Goal: Transaction & Acquisition: Obtain resource

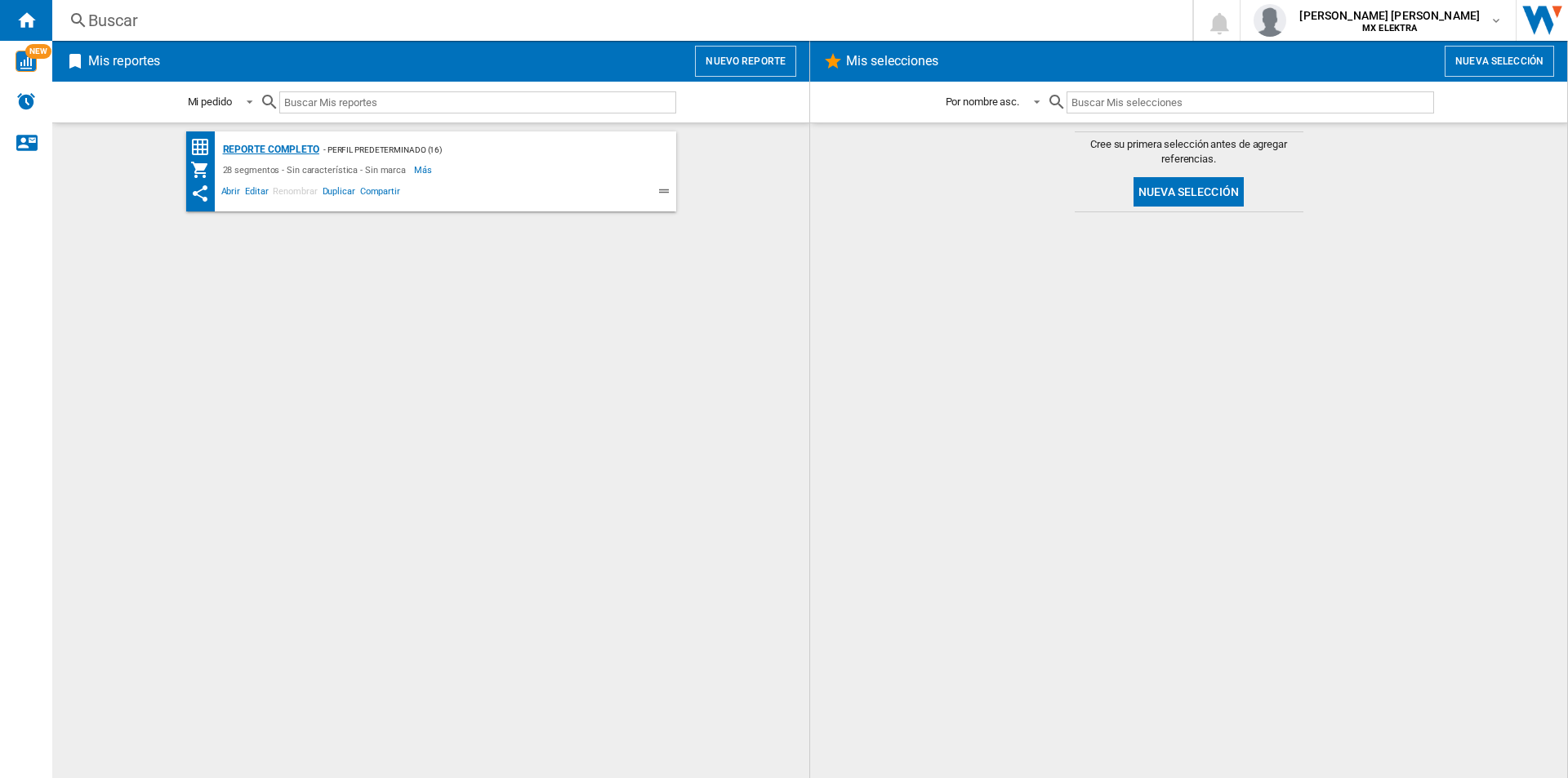
click at [261, 146] on div "Reporte completo" at bounding box center [269, 149] width 100 height 21
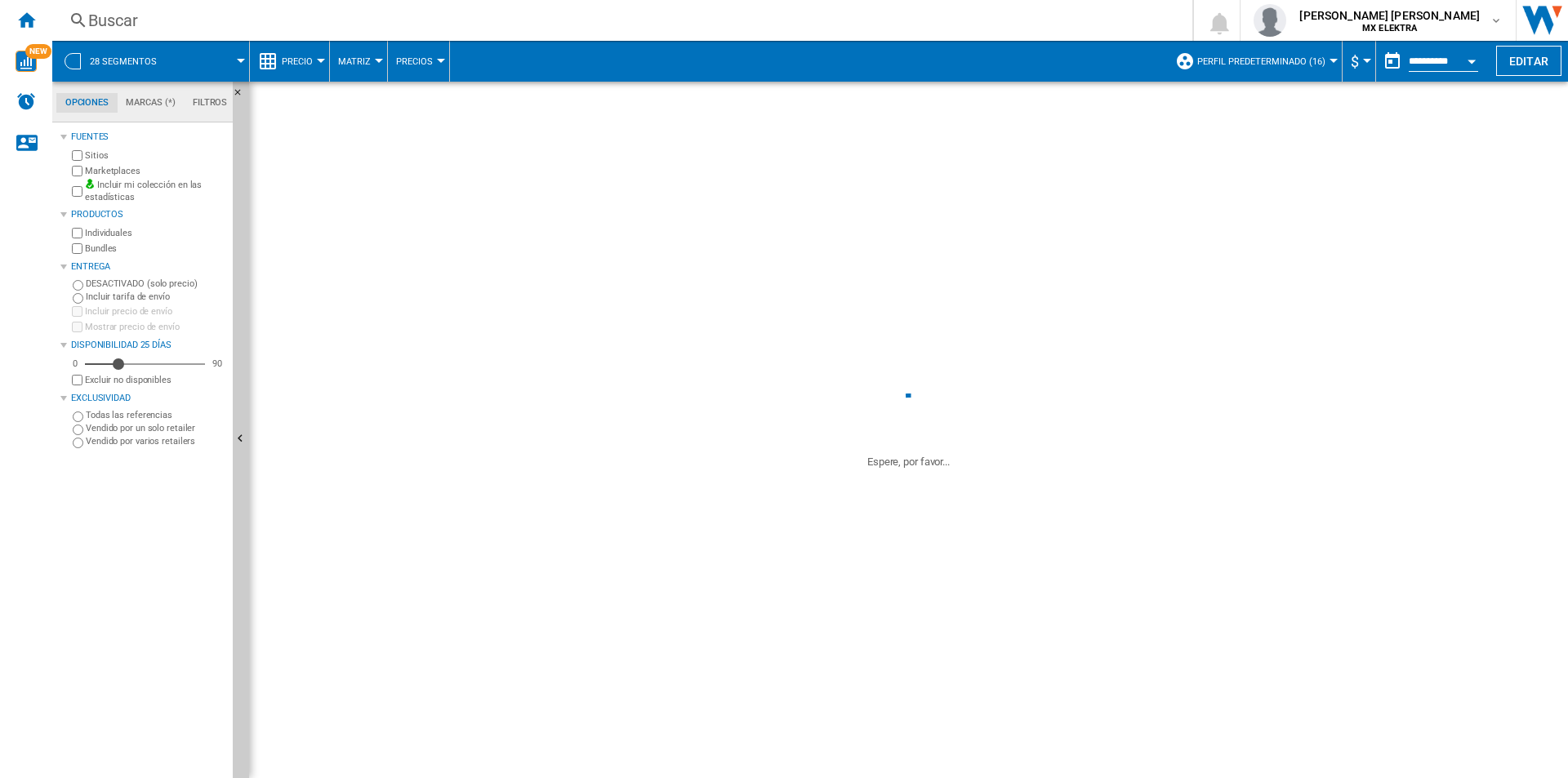
click at [1468, 58] on button "Open calendar" at bounding box center [1471, 59] width 29 height 29
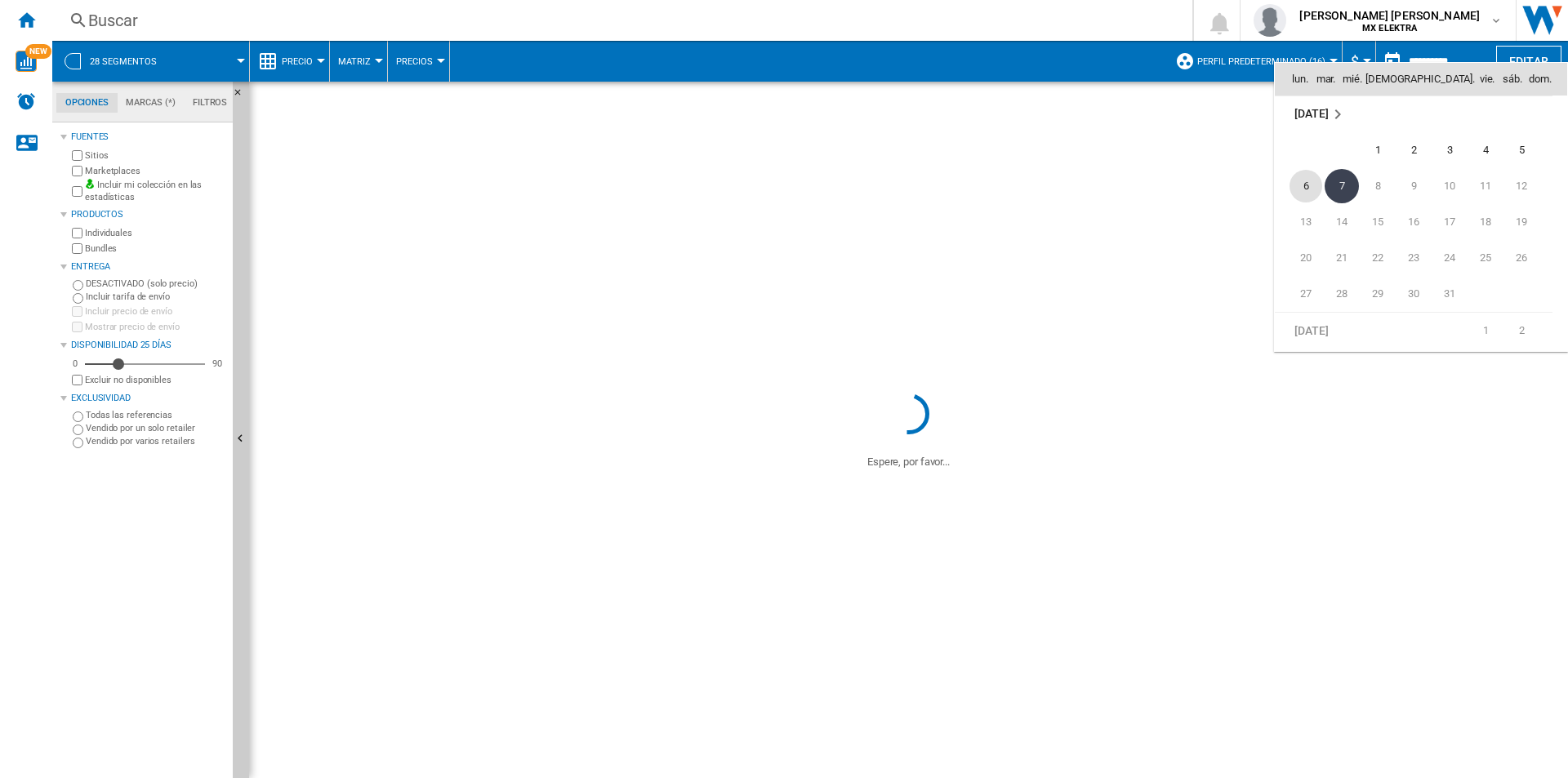
click at [1305, 187] on span "6" at bounding box center [1306, 186] width 33 height 33
type input "**********"
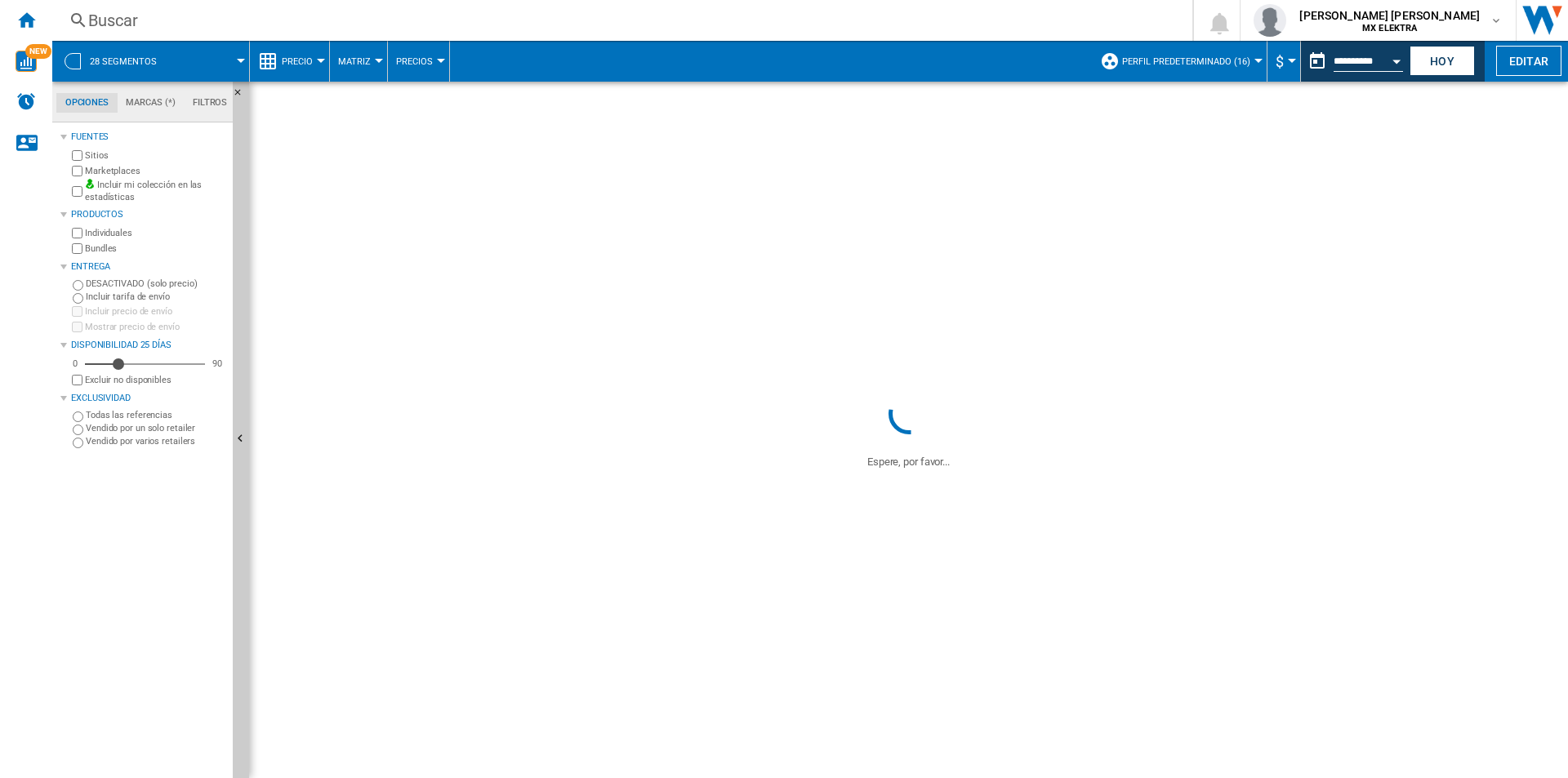
click at [1288, 60] on div "Currency" at bounding box center [1291, 61] width 8 height 5
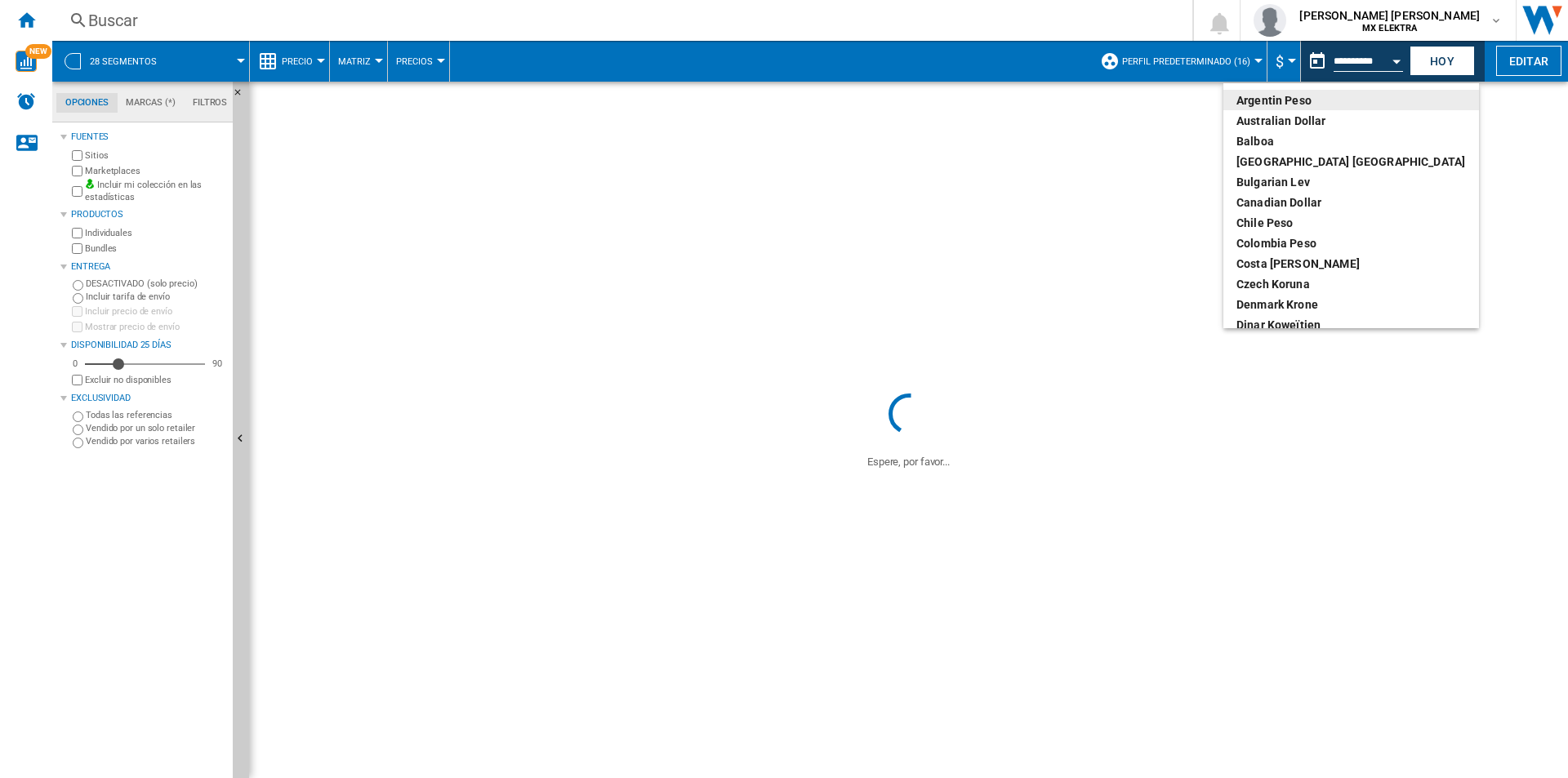
click at [1050, 23] on md-backdrop at bounding box center [784, 389] width 1568 height 778
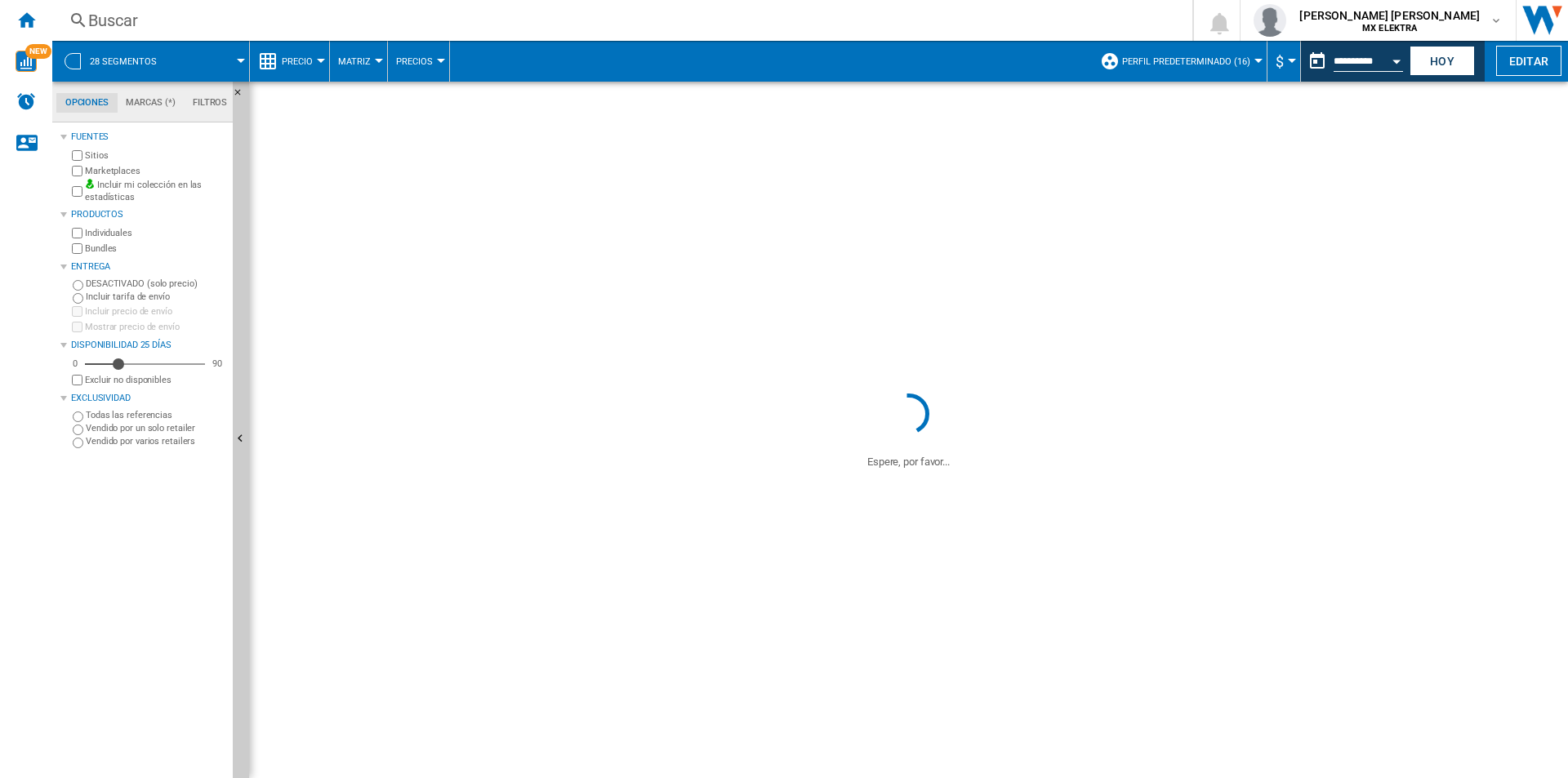
click at [1254, 61] on div at bounding box center [1258, 61] width 8 height 5
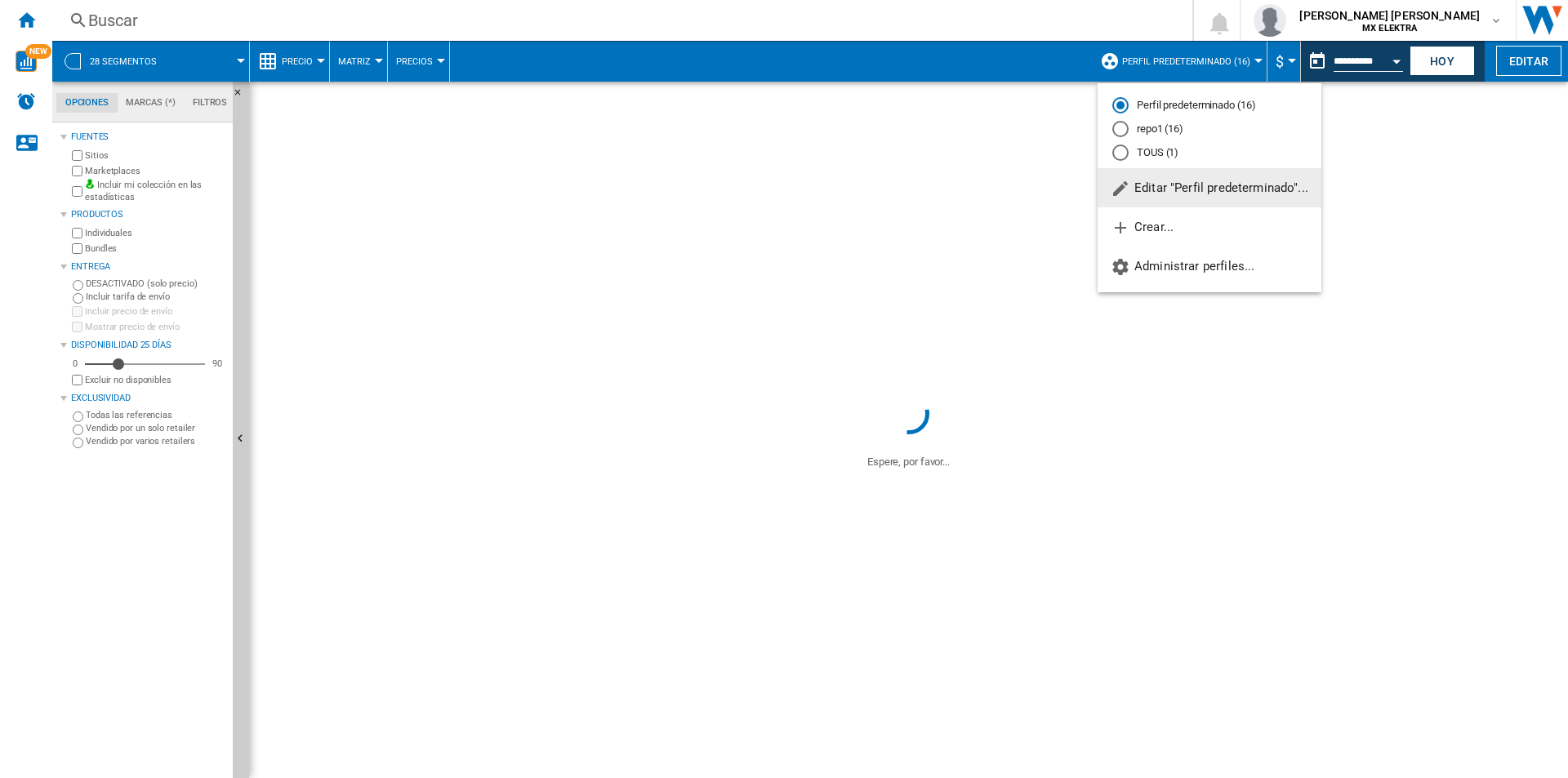
click at [1092, 12] on md-backdrop at bounding box center [784, 389] width 1568 height 778
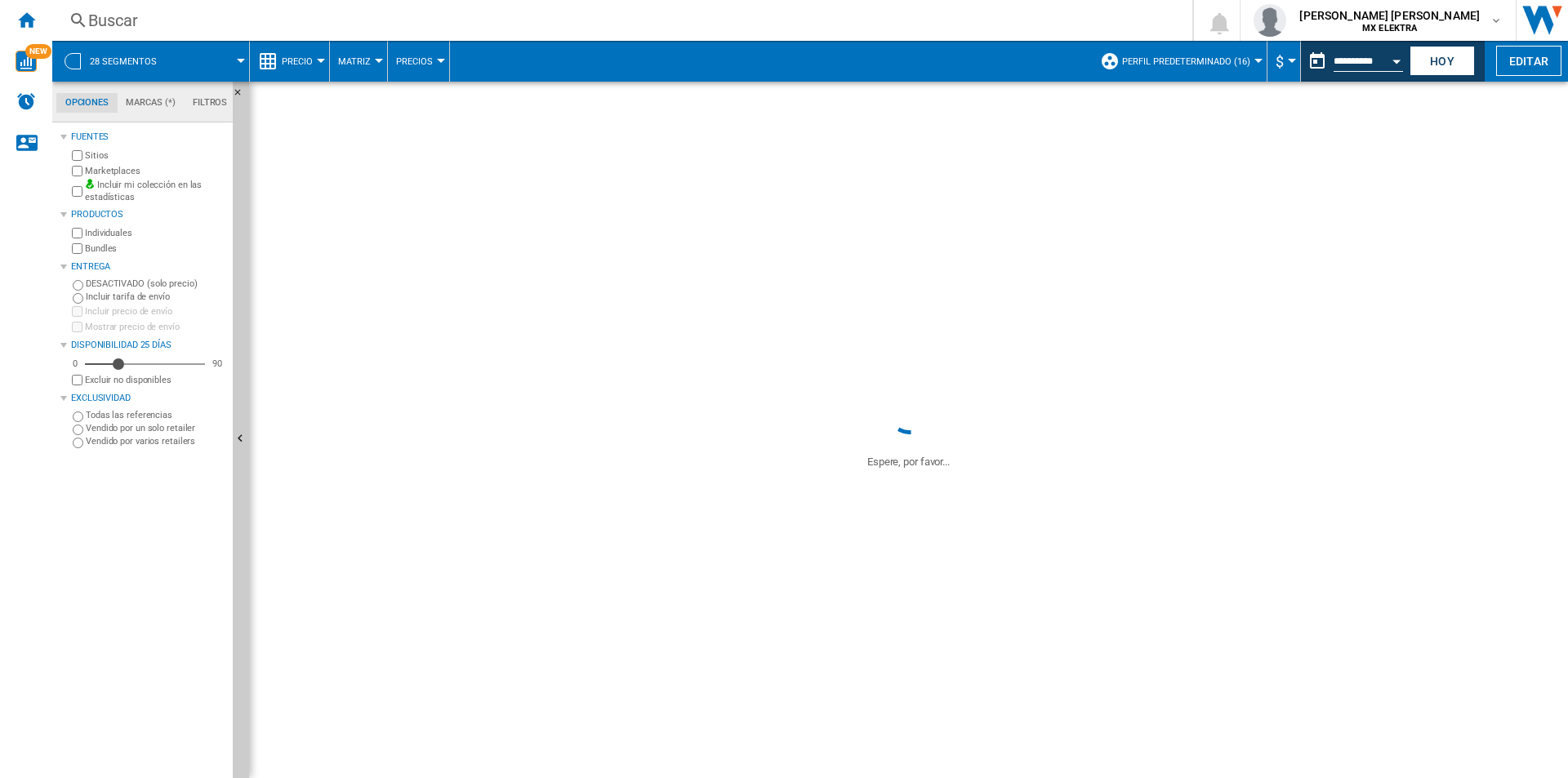
click at [317, 62] on div at bounding box center [320, 61] width 8 height 5
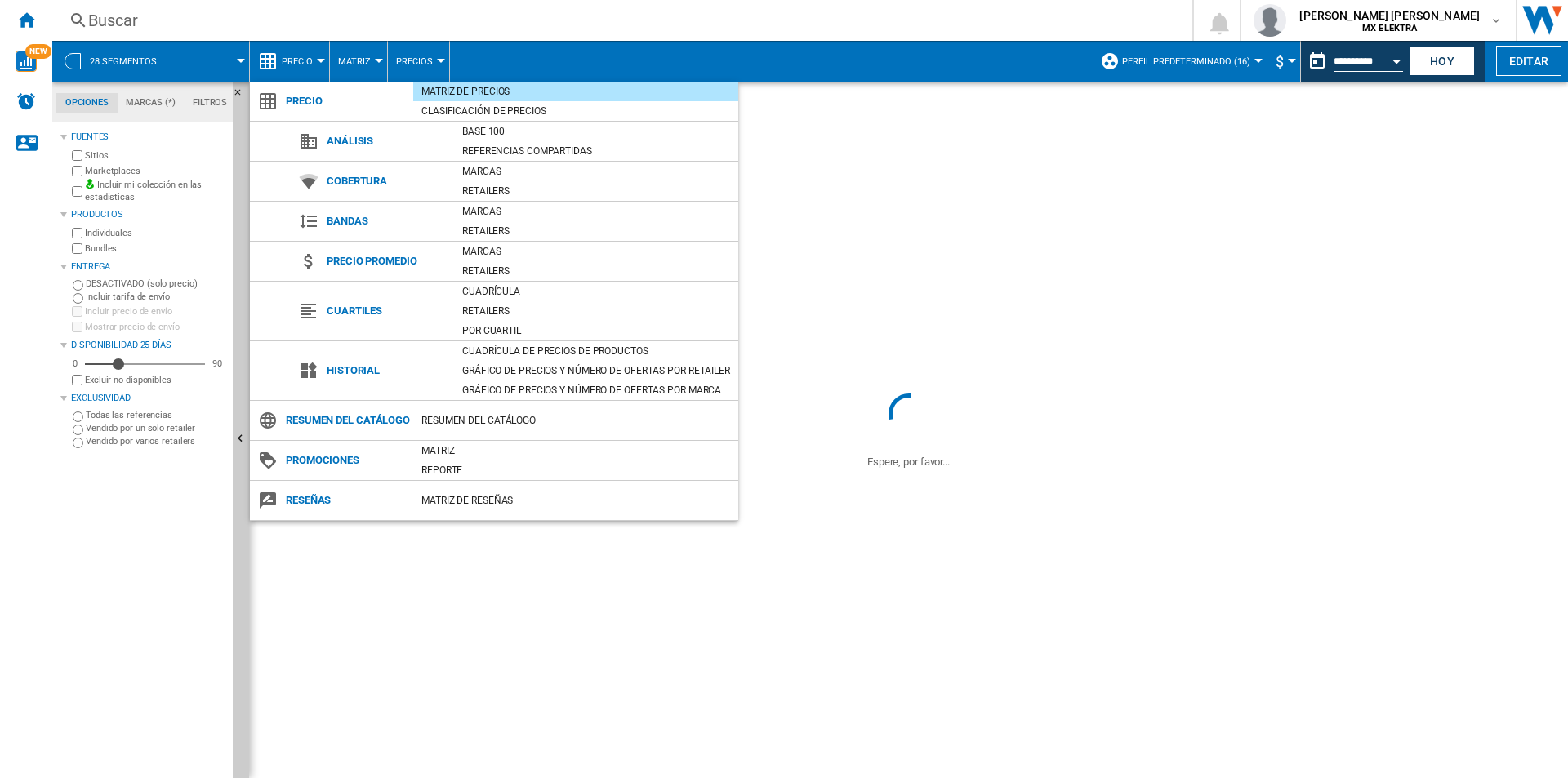
click at [459, 46] on md-backdrop at bounding box center [784, 389] width 1568 height 778
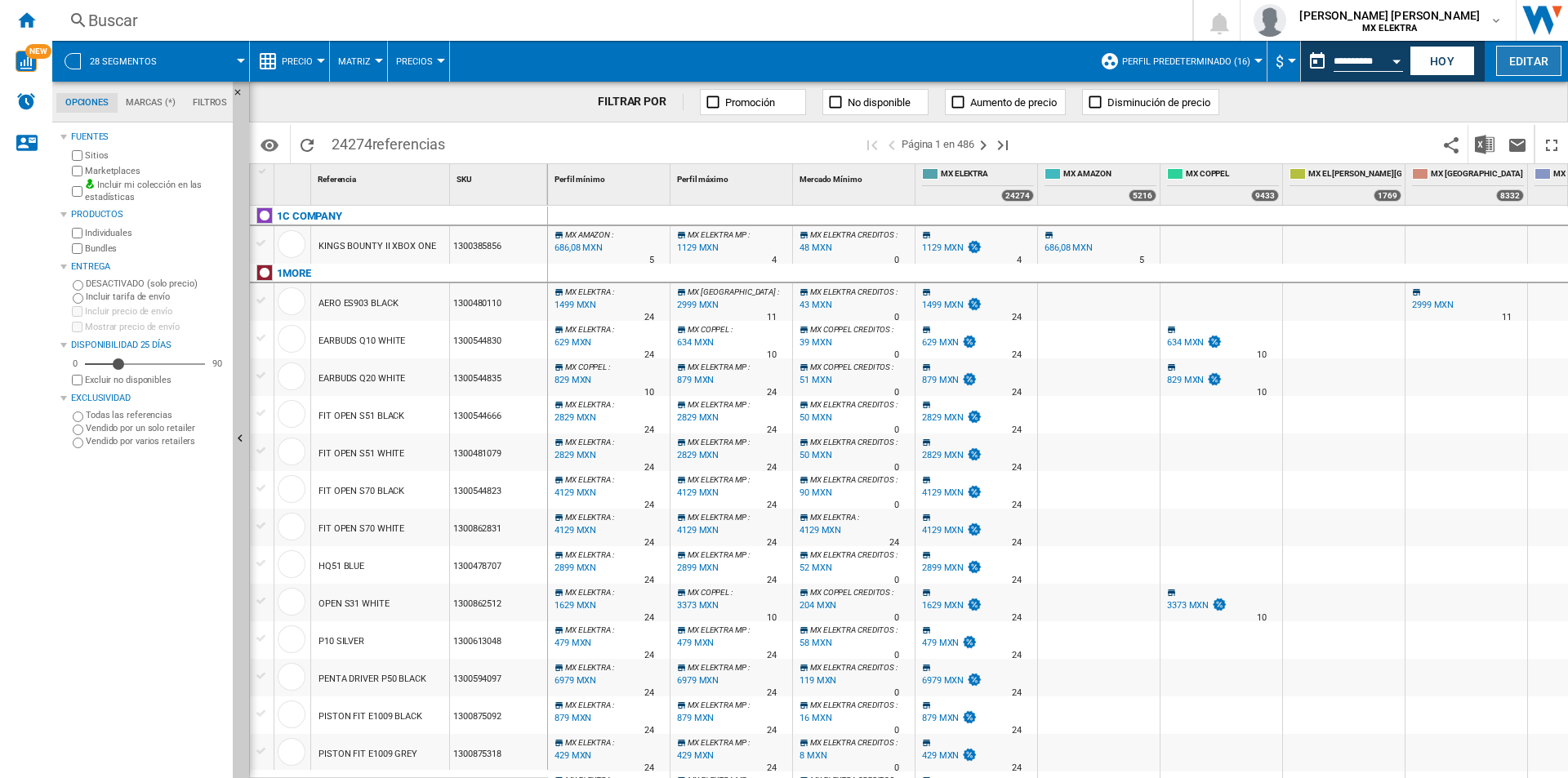
click at [1527, 60] on button "Editar" at bounding box center [1529, 61] width 65 height 30
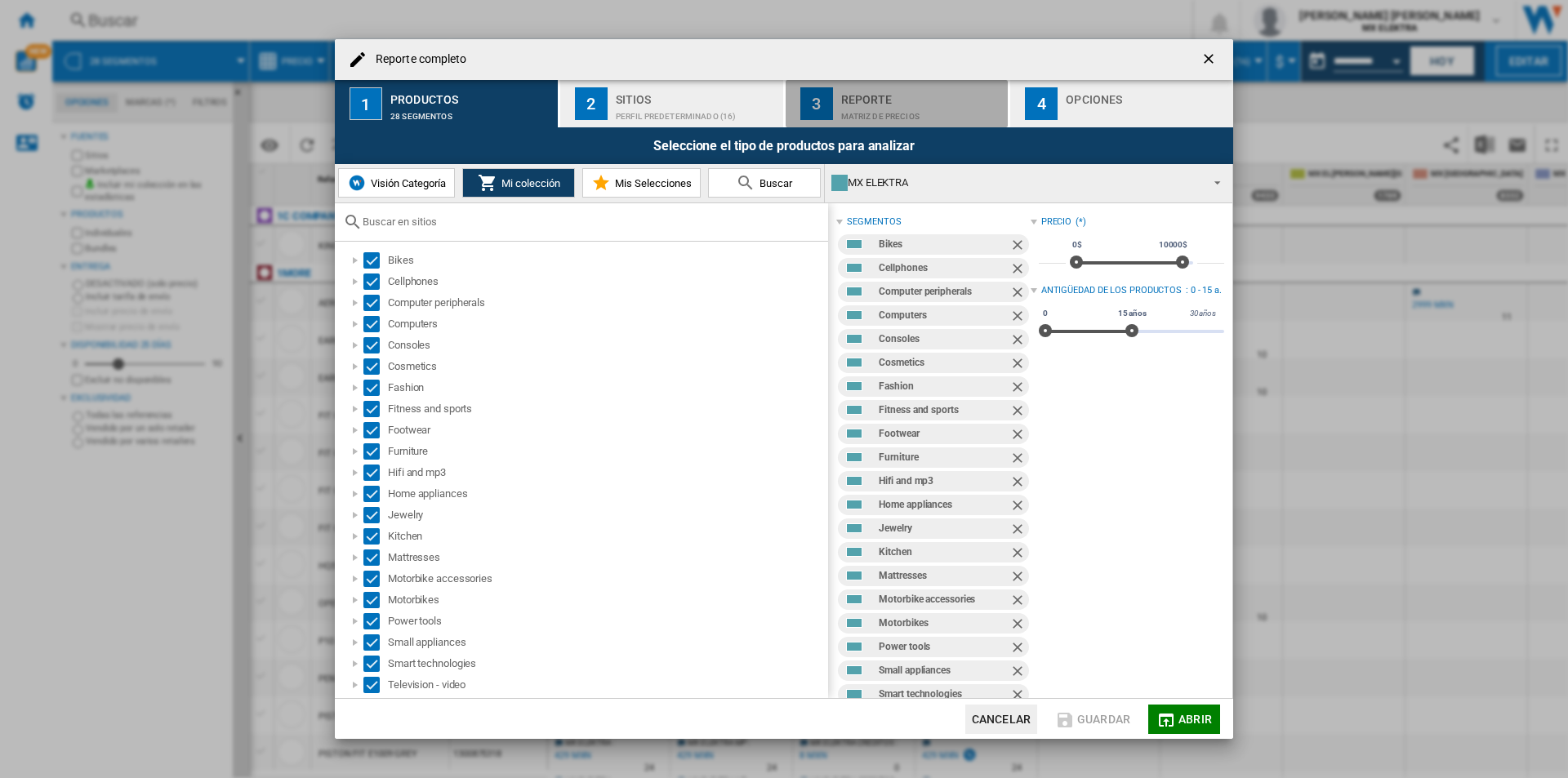
click at [921, 100] on div "Reporte" at bounding box center [922, 95] width 161 height 17
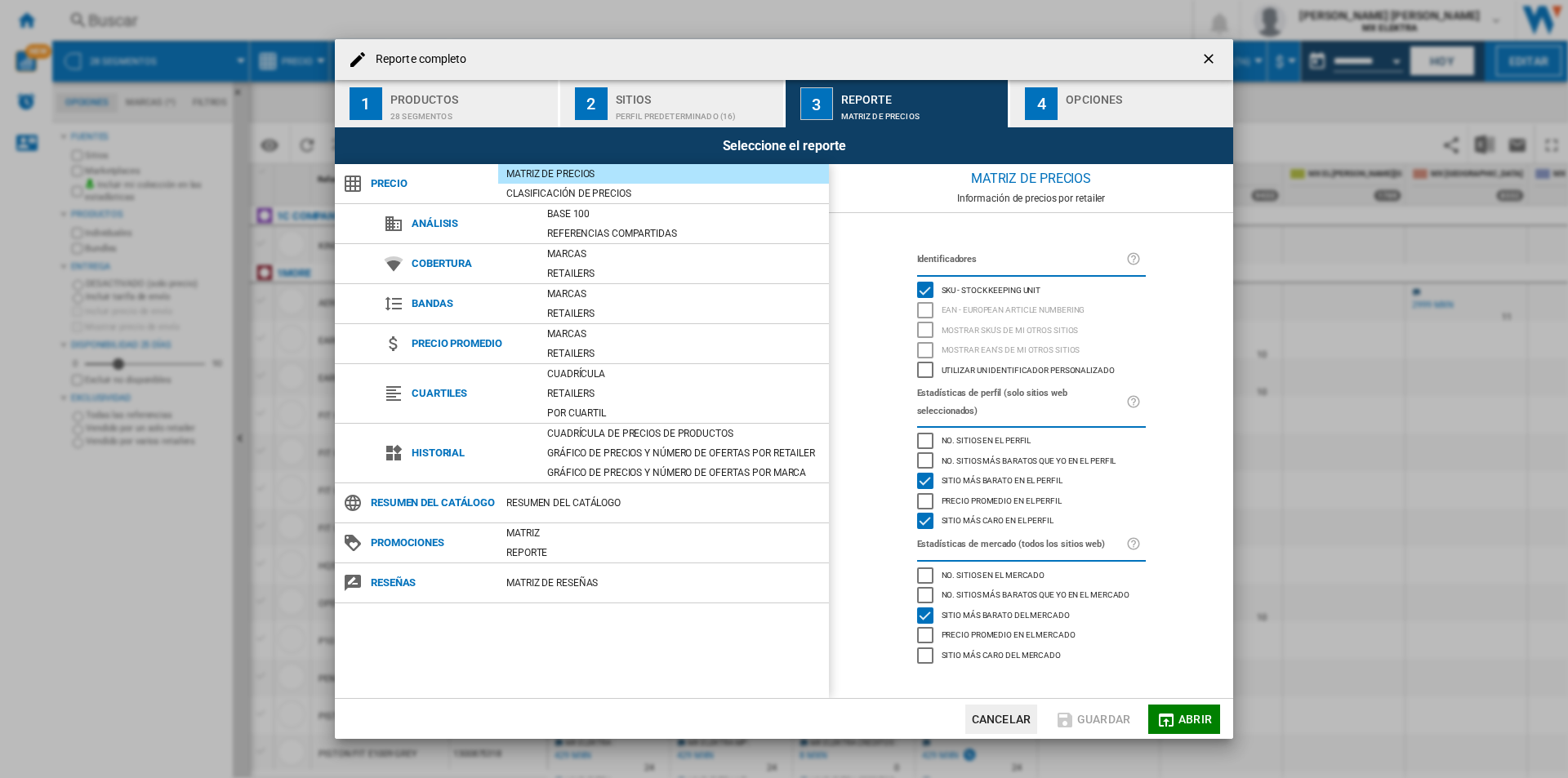
click at [1089, 109] on div "button" at bounding box center [1146, 112] width 161 height 17
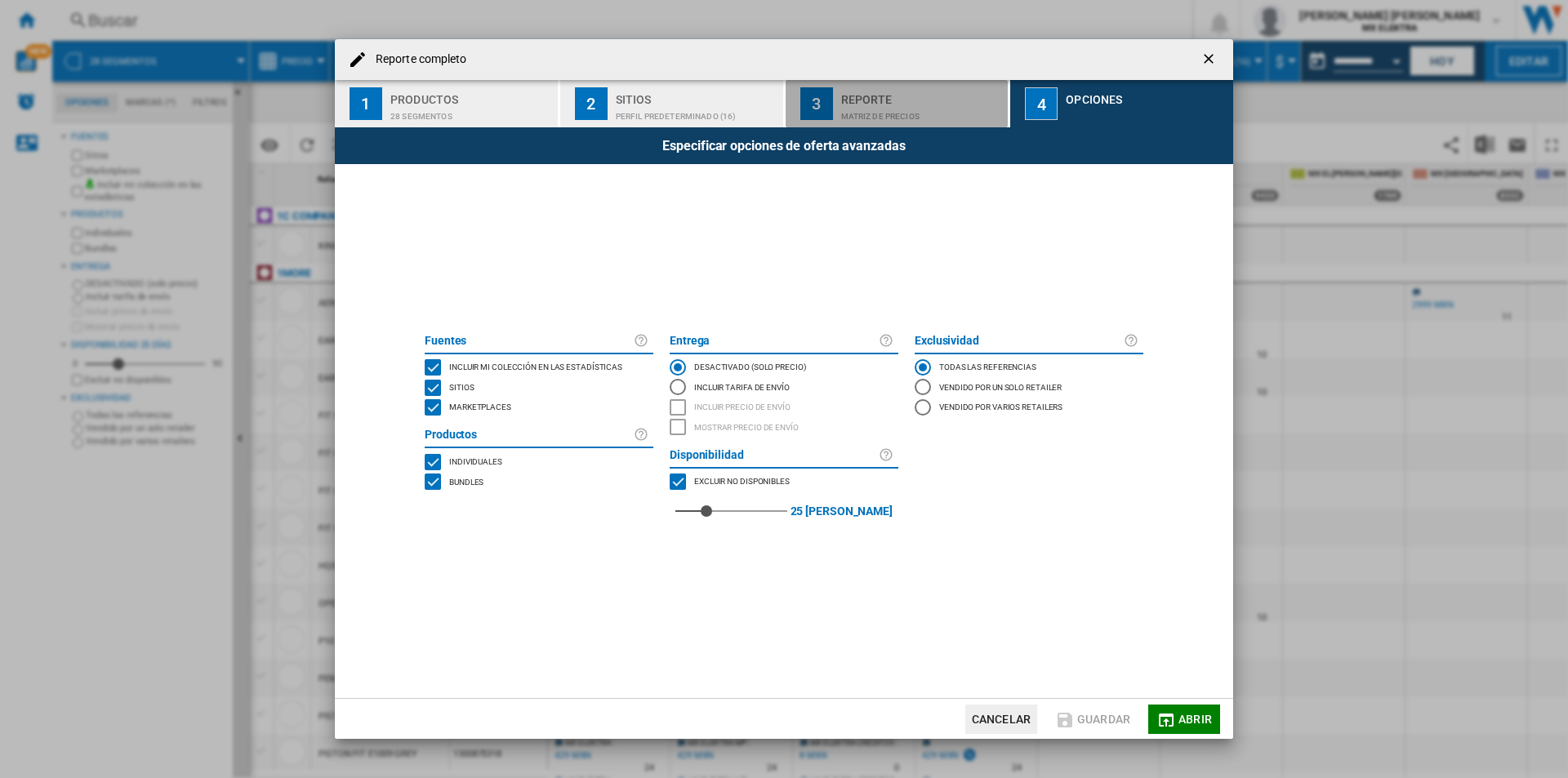
click at [915, 125] on button "3 Reporte Matriz de precios" at bounding box center [898, 103] width 224 height 47
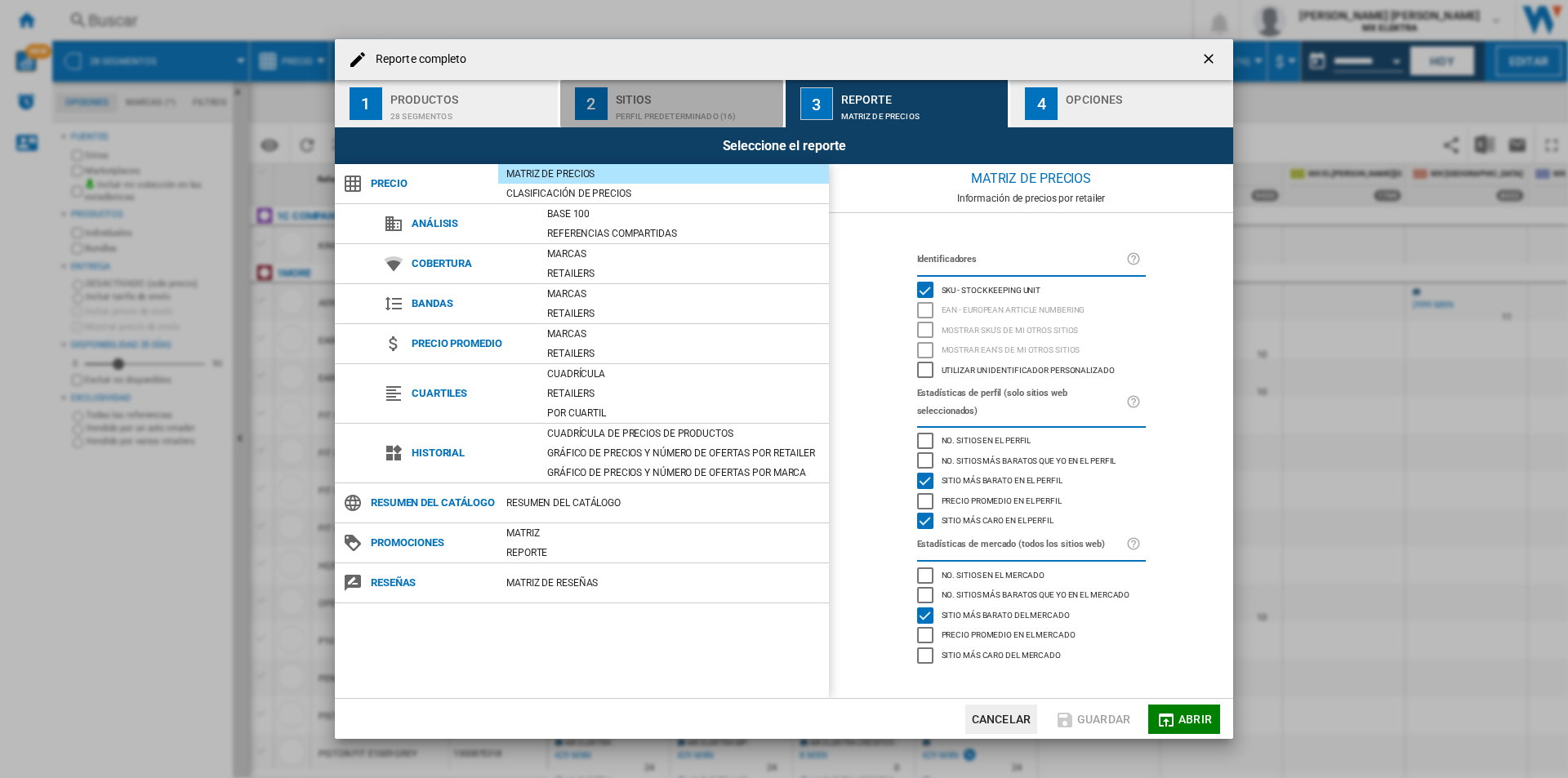
click at [699, 106] on div "Perfil predeterminado (16)" at bounding box center [697, 112] width 161 height 17
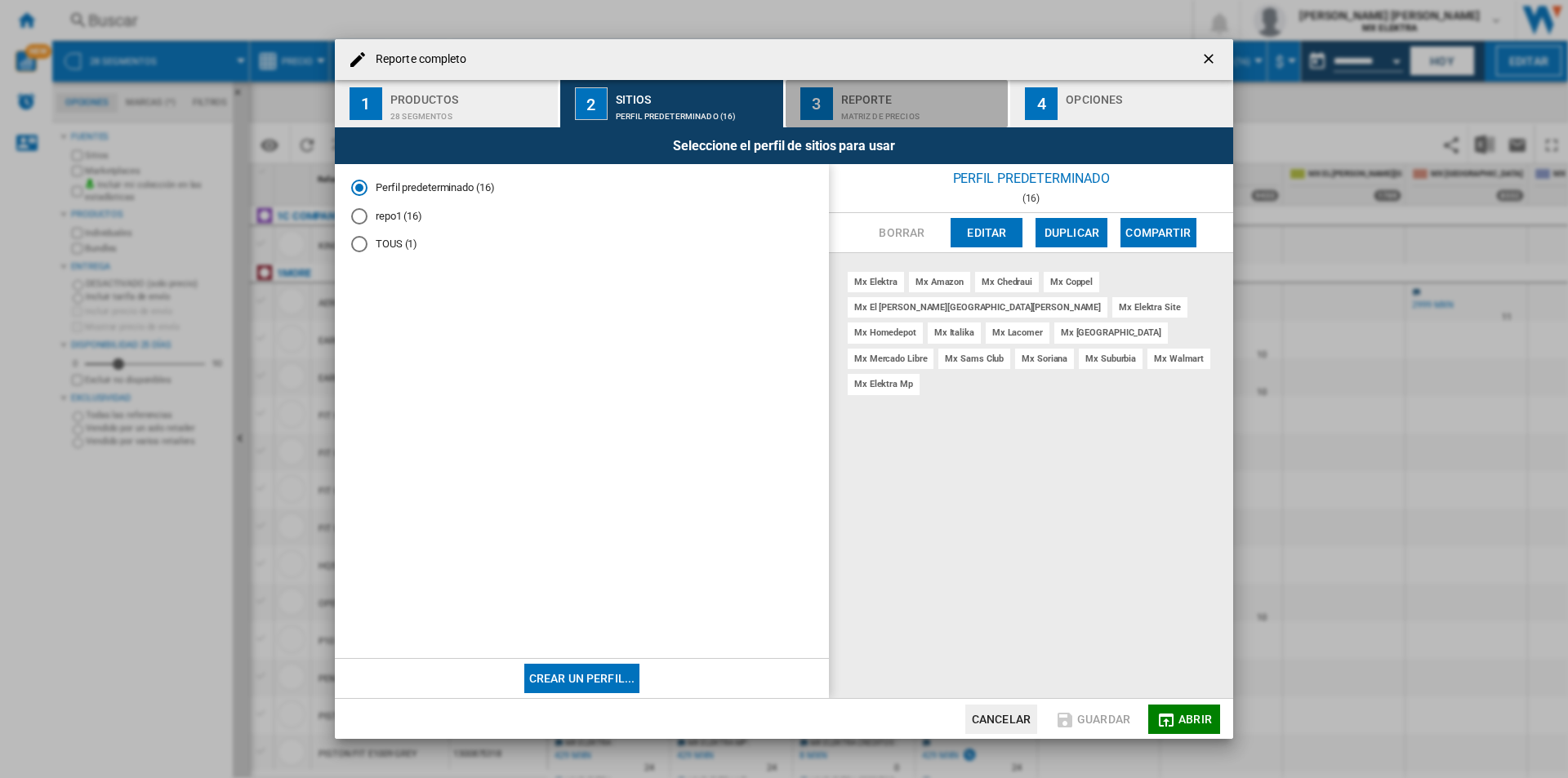
click at [894, 110] on div "Matriz de precios" at bounding box center [922, 112] width 161 height 17
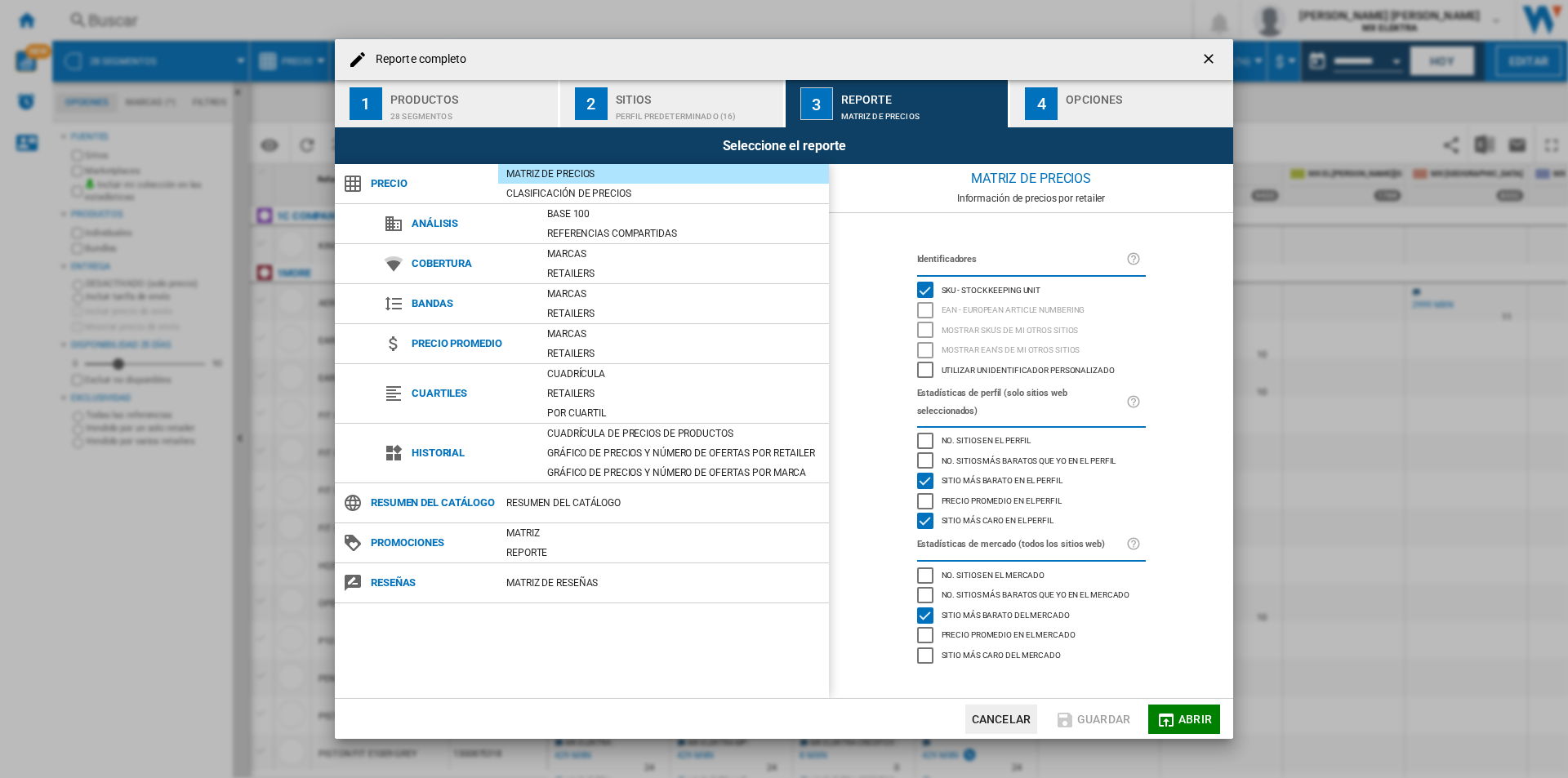
click at [1166, 720] on md-icon "button" at bounding box center [1166, 720] width 20 height 20
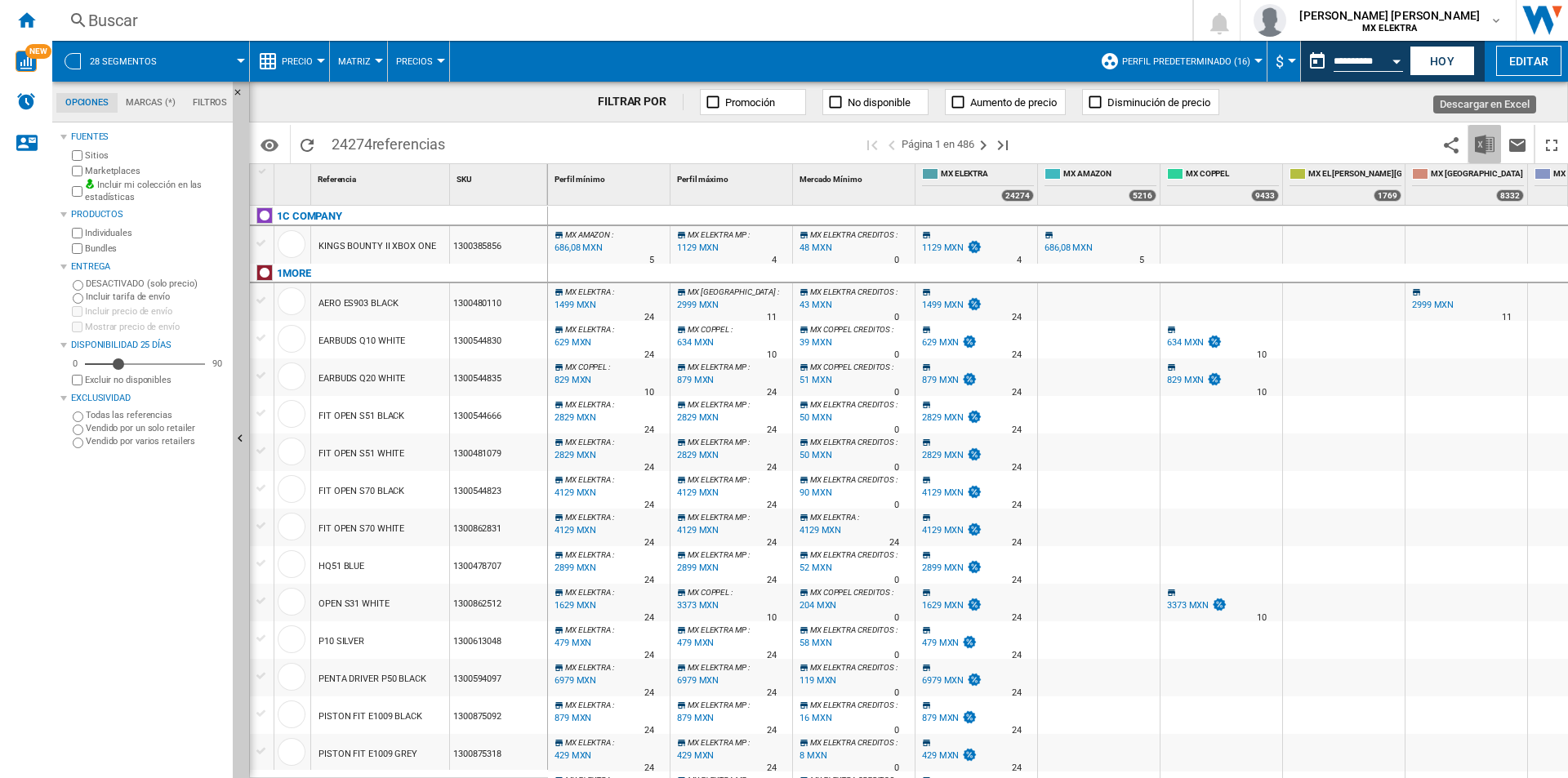
click at [1486, 144] on img "Descargar en Excel" at bounding box center [1485, 145] width 20 height 20
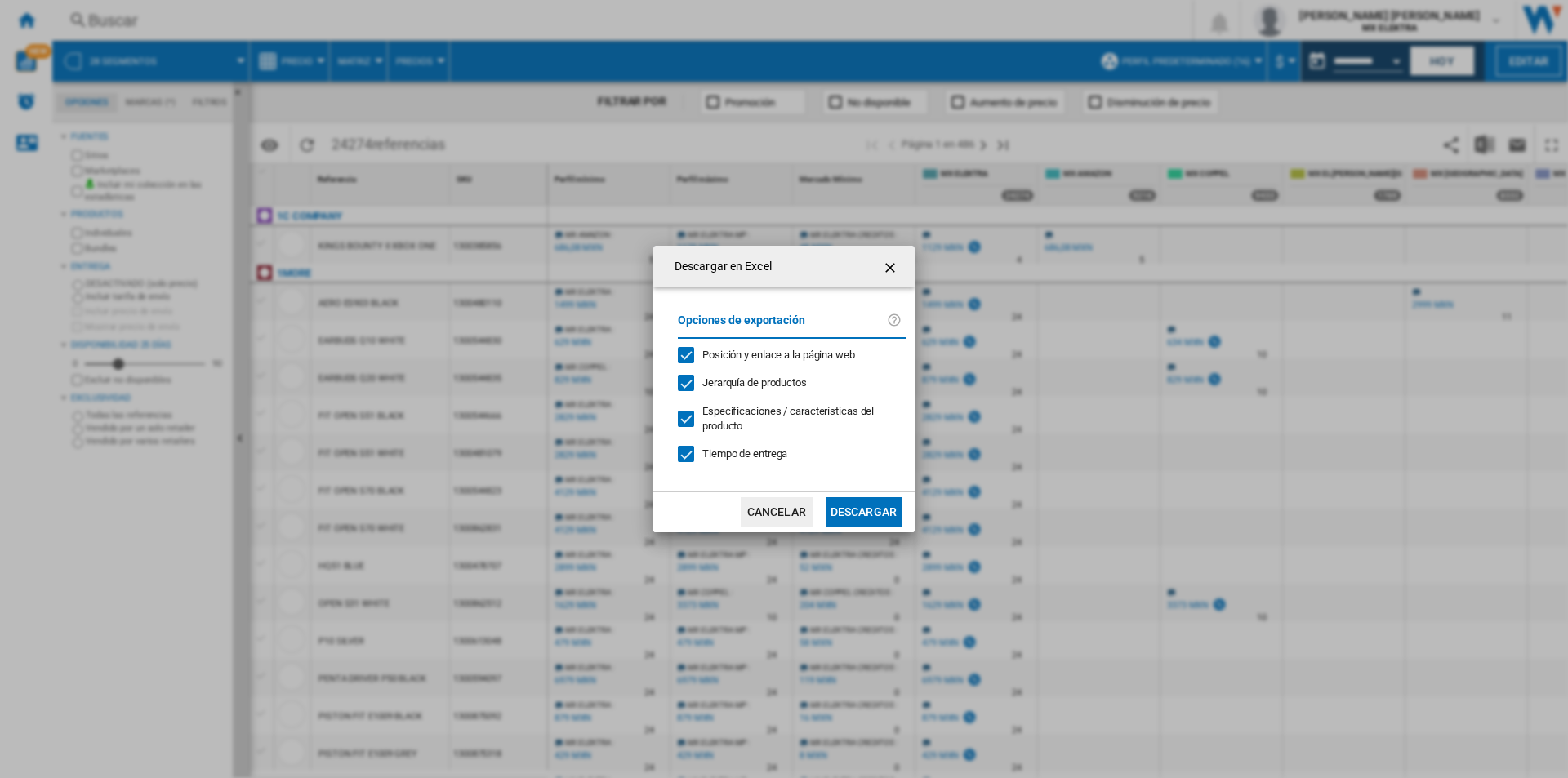
click at [871, 511] on button "Descargar" at bounding box center [864, 512] width 76 height 29
